Goal: Task Accomplishment & Management: Manage account settings

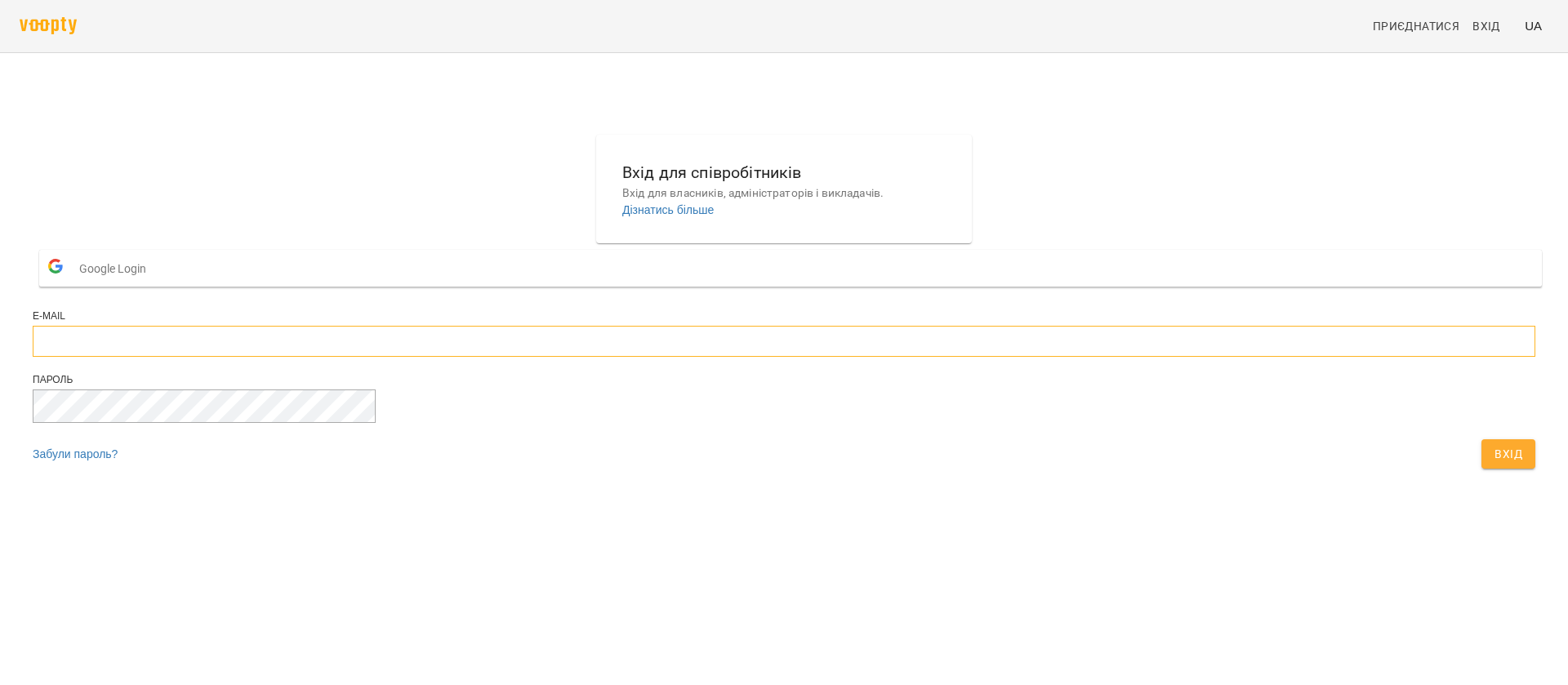
type input "**********"
click at [1495, 463] on span "Вхід" at bounding box center [1508, 454] width 27 height 20
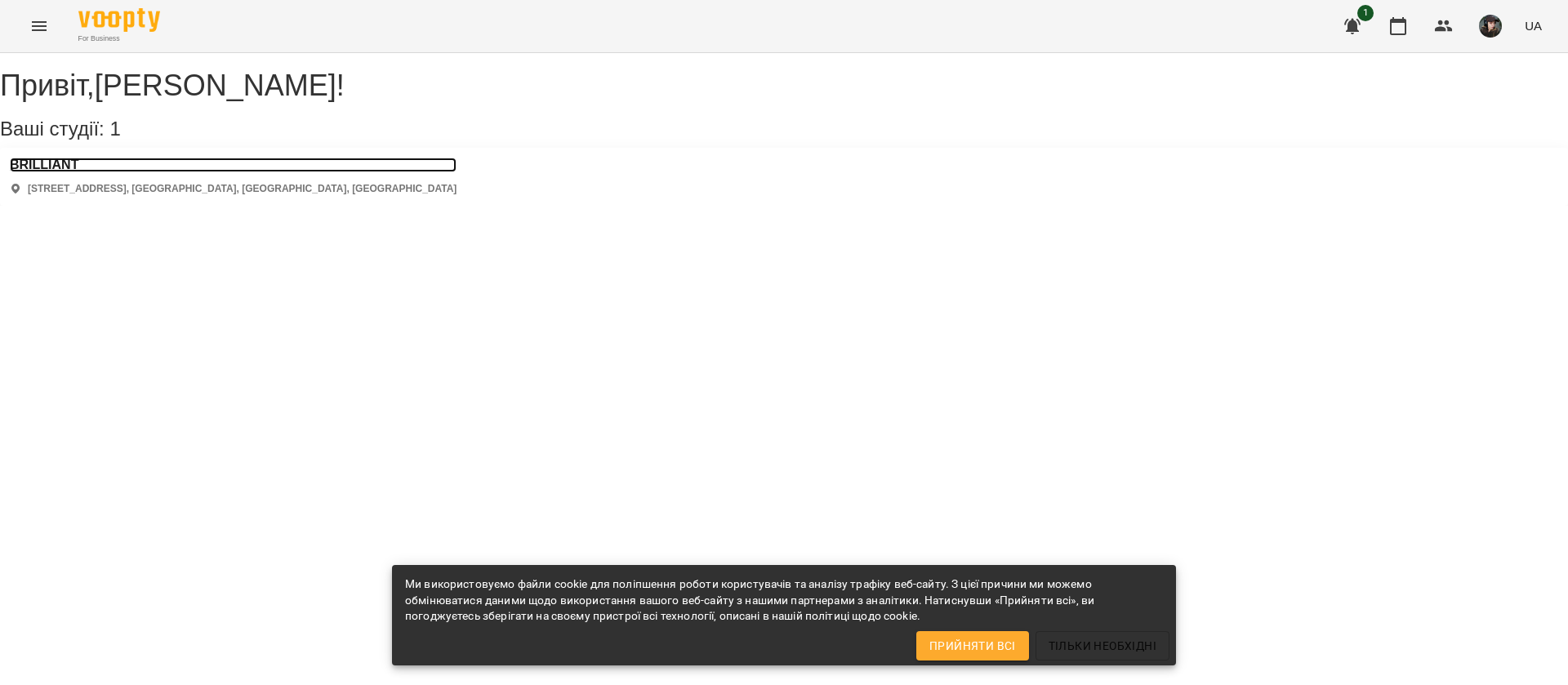
click at [57, 172] on h3 "BRILLIANT" at bounding box center [232, 165] width 447 height 15
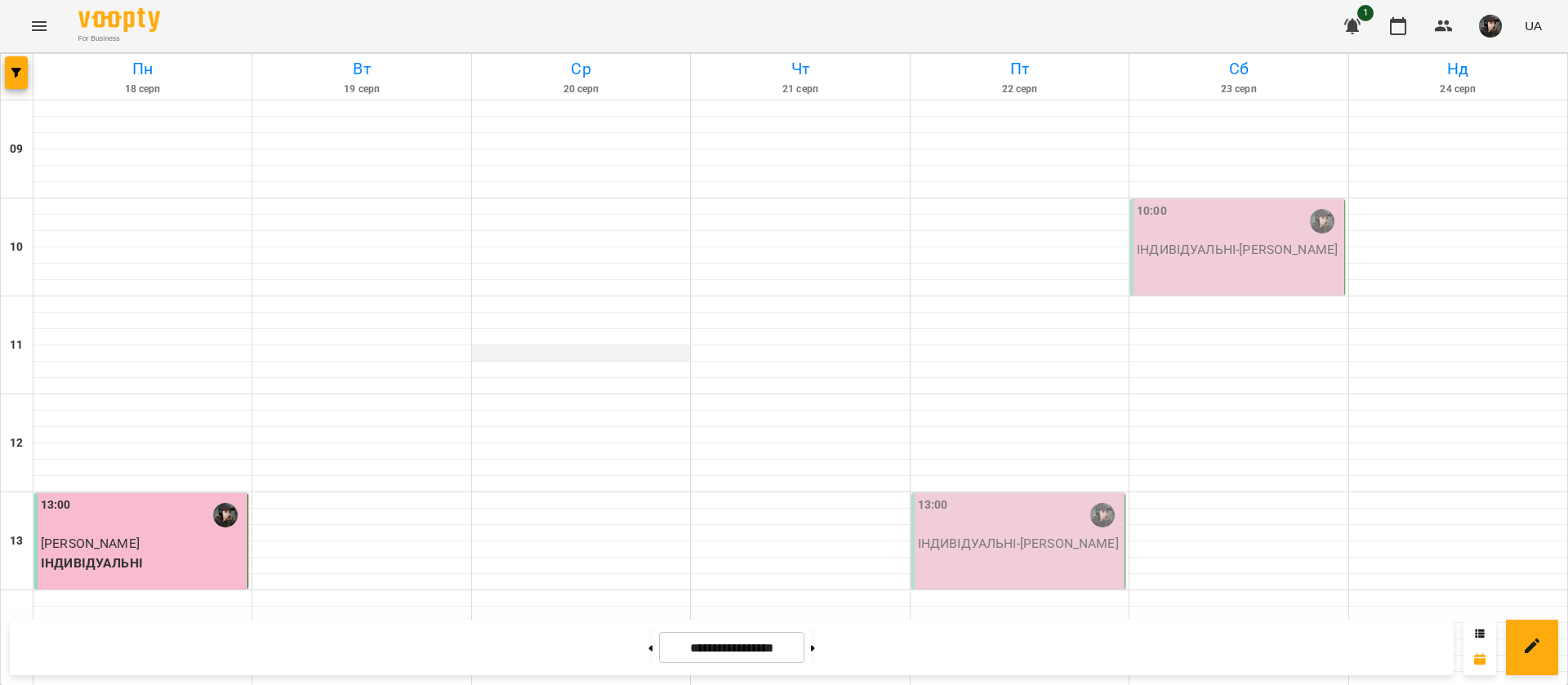
scroll to position [167, 0]
click at [1020, 533] on p "ІНДИВІДУАЛЬНІ - [PERSON_NAME]" at bounding box center [1019, 543] width 204 height 20
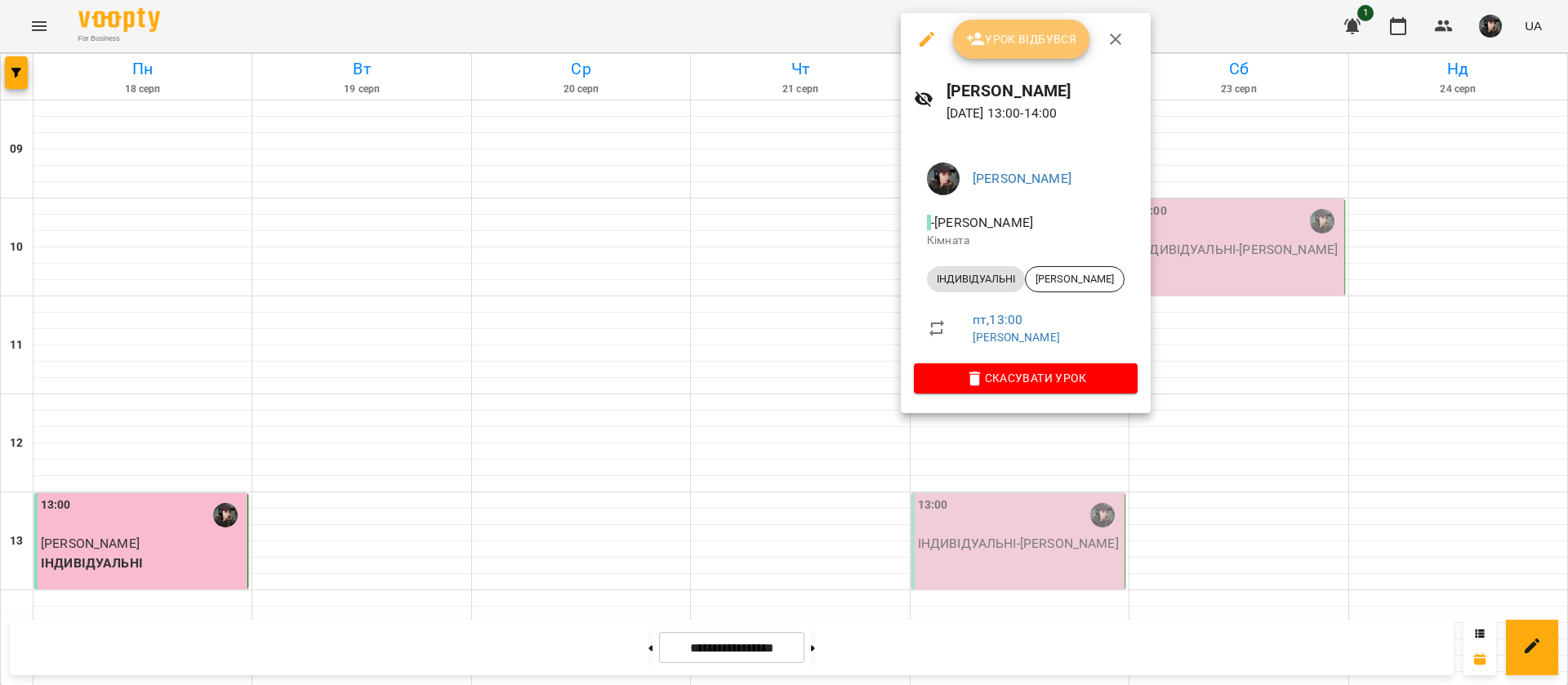
click at [1047, 36] on span "Урок відбувся" at bounding box center [1021, 39] width 111 height 20
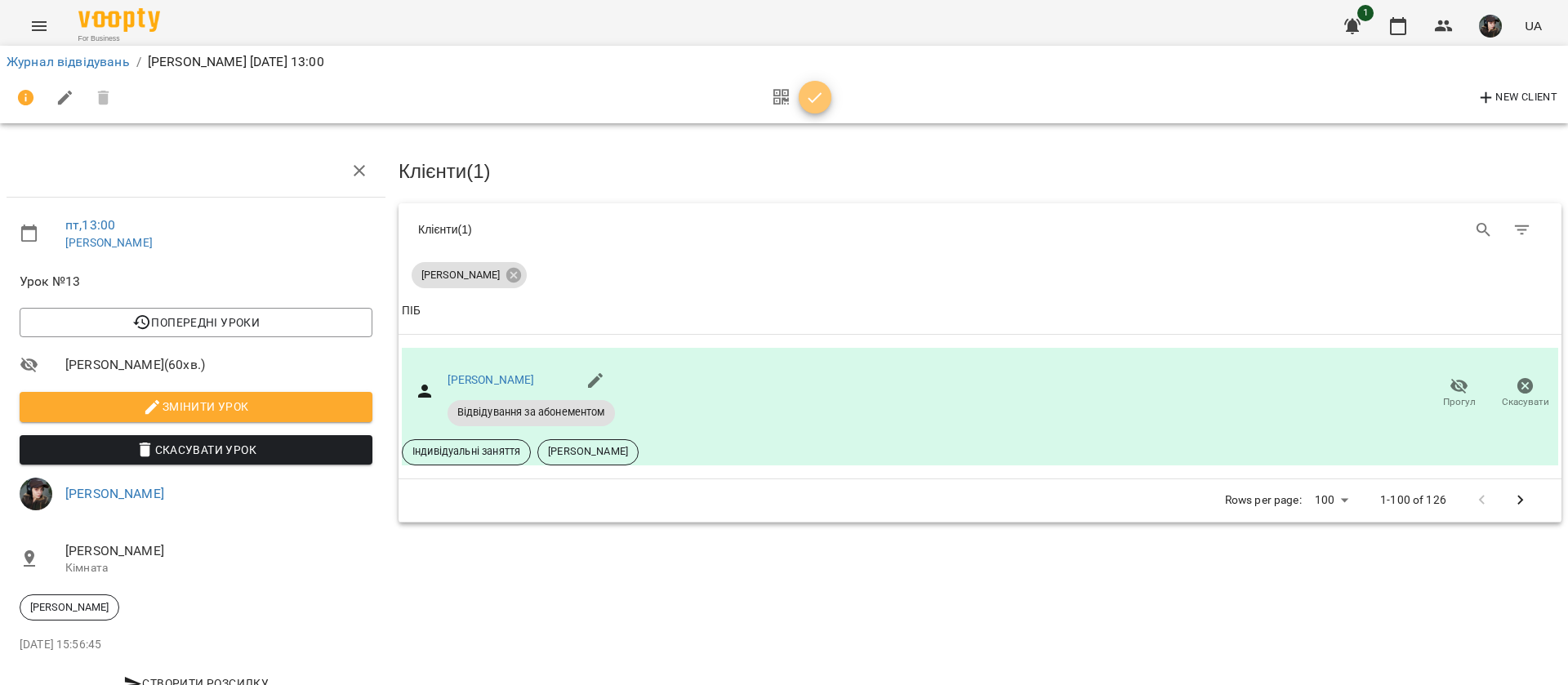
click at [813, 103] on icon "button" at bounding box center [814, 98] width 20 height 20
